Goal: Find specific page/section: Find specific page/section

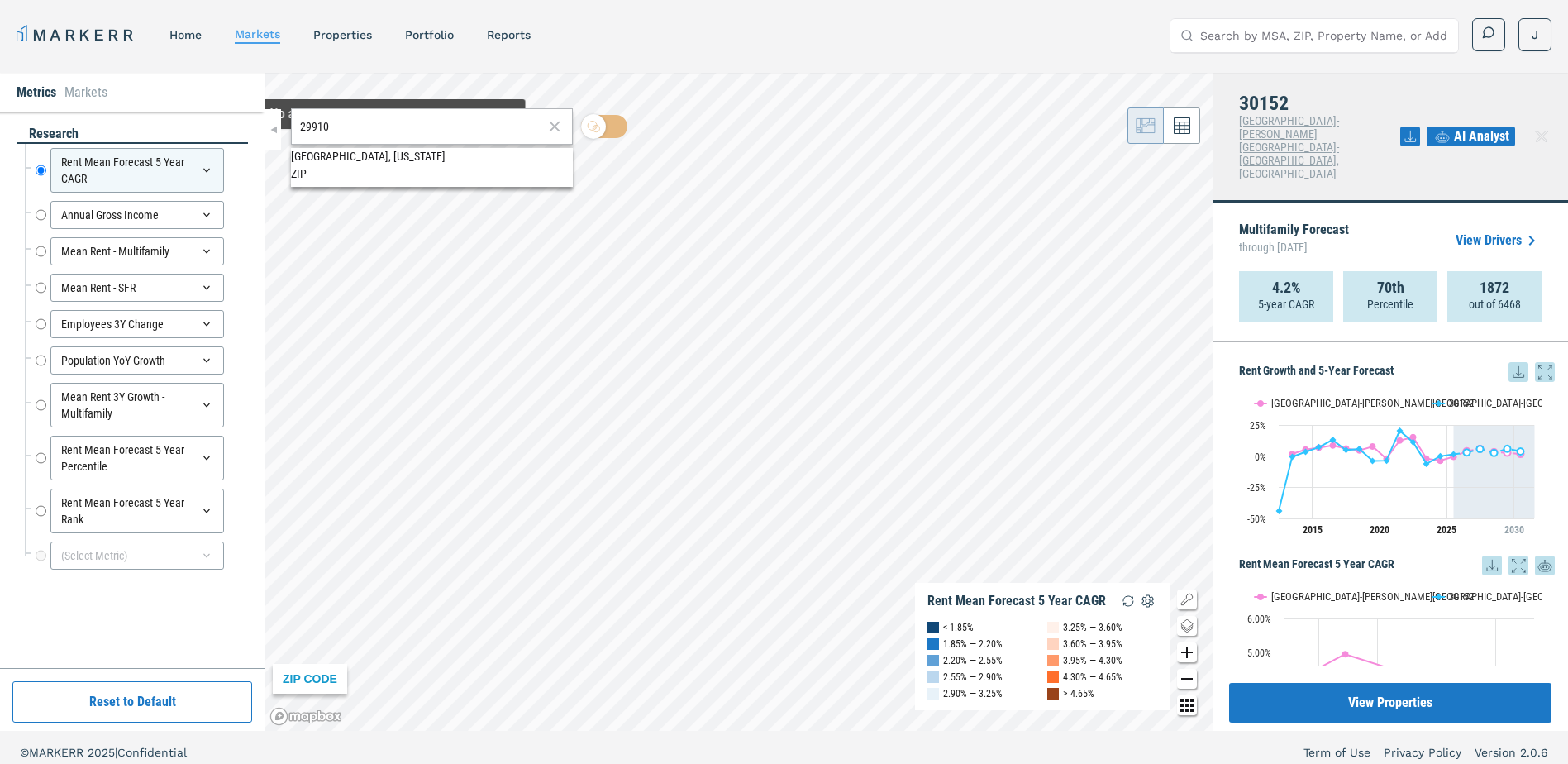
click at [387, 160] on div "[GEOGRAPHIC_DATA], [US_STATE]" at bounding box center [432, 156] width 282 height 17
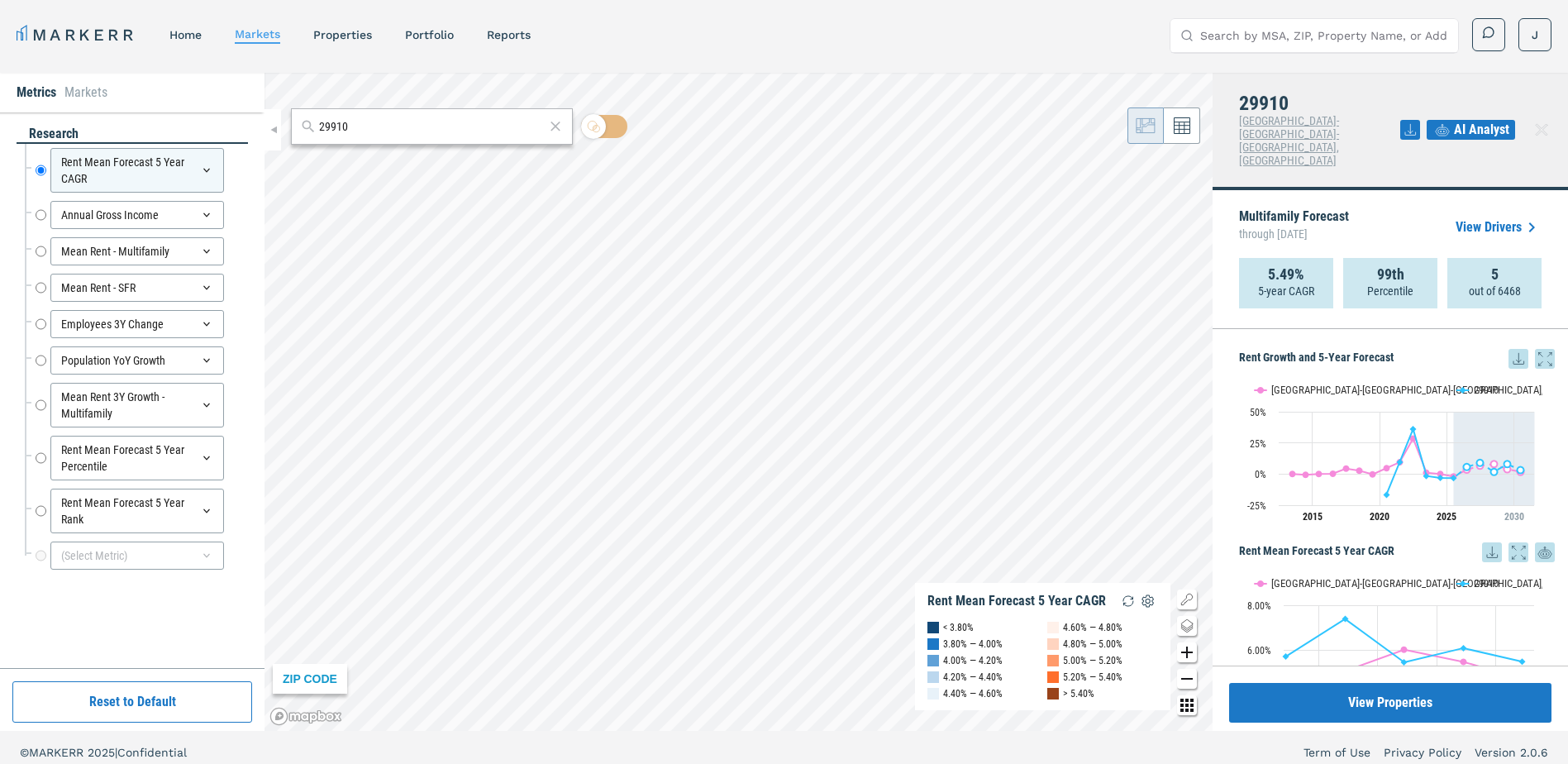
click at [1508, 349] on icon at bounding box center [1518, 359] width 20 height 20
click at [352, 132] on input "29910" at bounding box center [432, 126] width 226 height 17
paste input "30004"
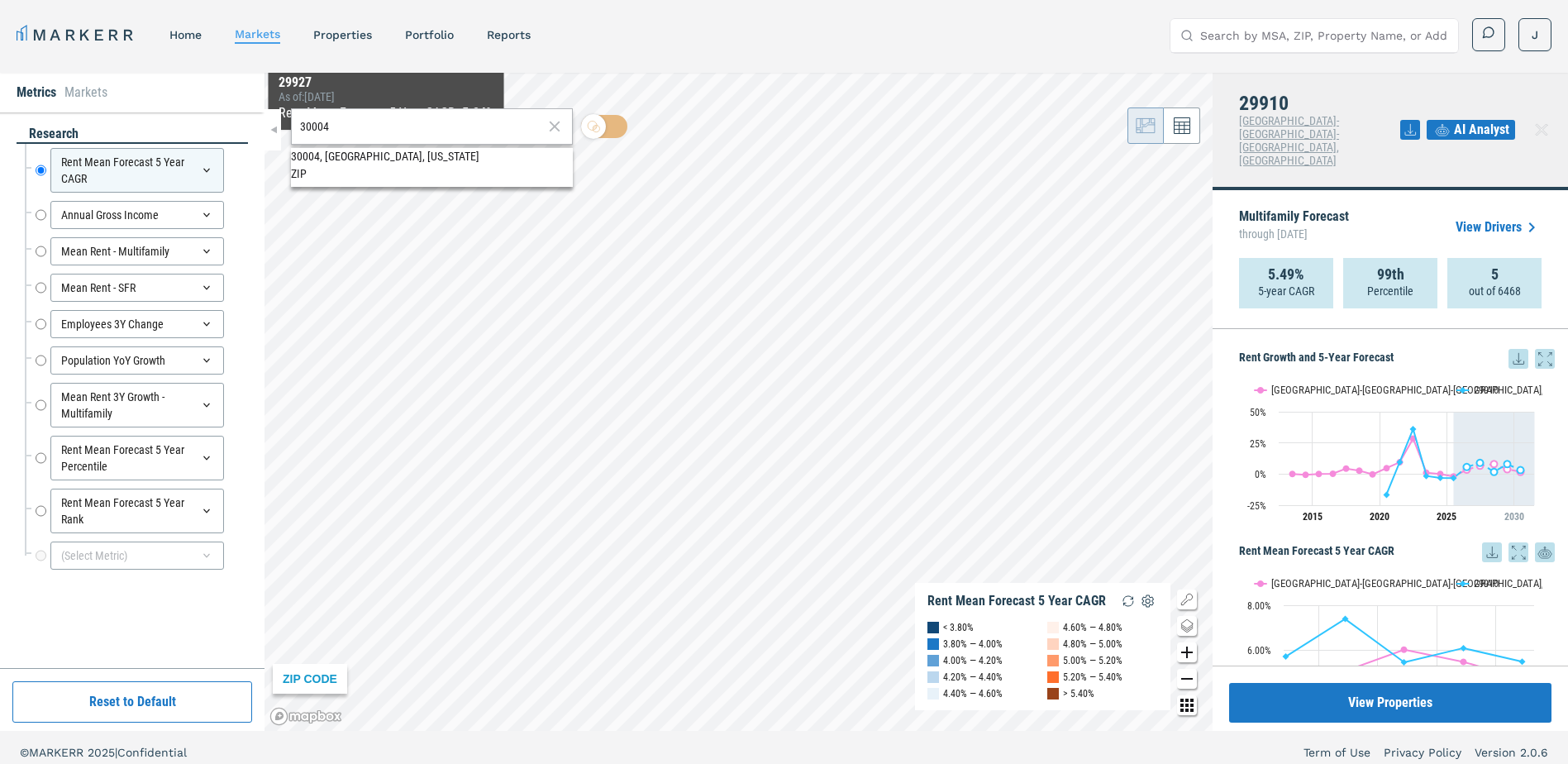
type input "30004"
click at [360, 165] on div "30004, [GEOGRAPHIC_DATA], [US_STATE]" at bounding box center [432, 156] width 282 height 17
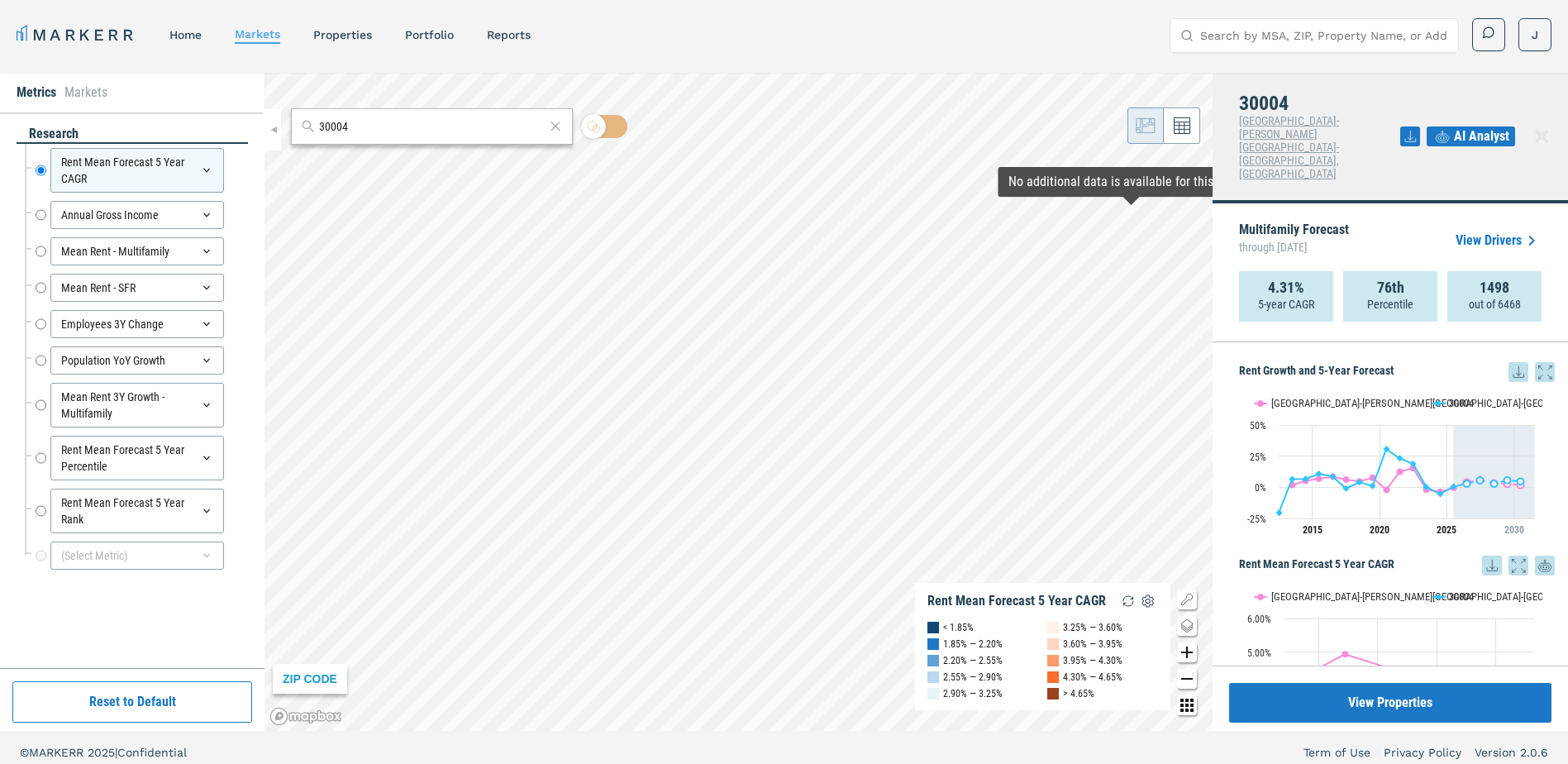
click at [1508, 362] on icon at bounding box center [1518, 372] width 20 height 20
click at [1457, 422] on div "Download as XLS" at bounding box center [1445, 425] width 95 height 17
